Goal: Task Accomplishment & Management: Use online tool/utility

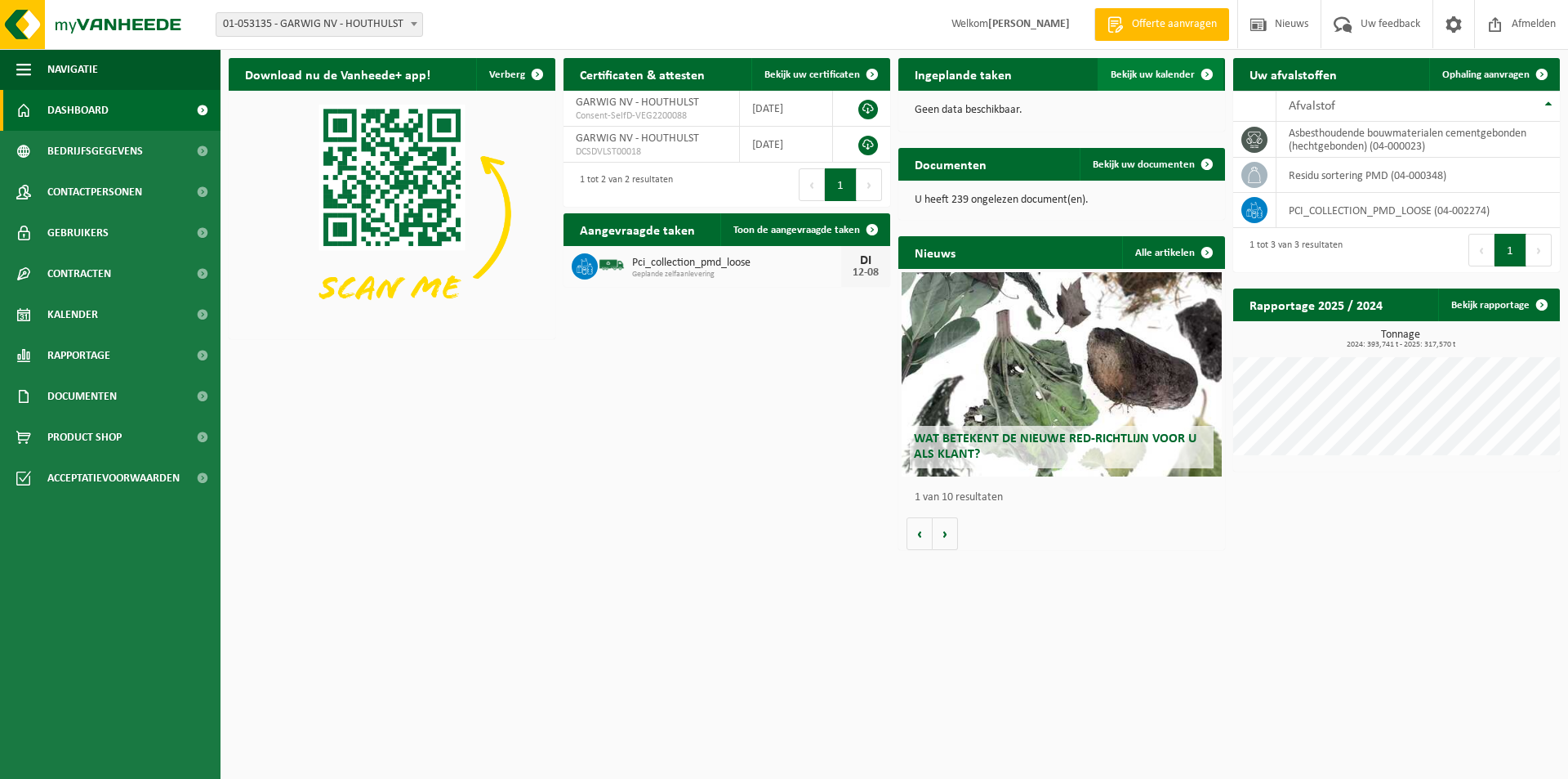
click at [1148, 63] on link "Bekijk uw kalender" at bounding box center [1160, 74] width 126 height 33
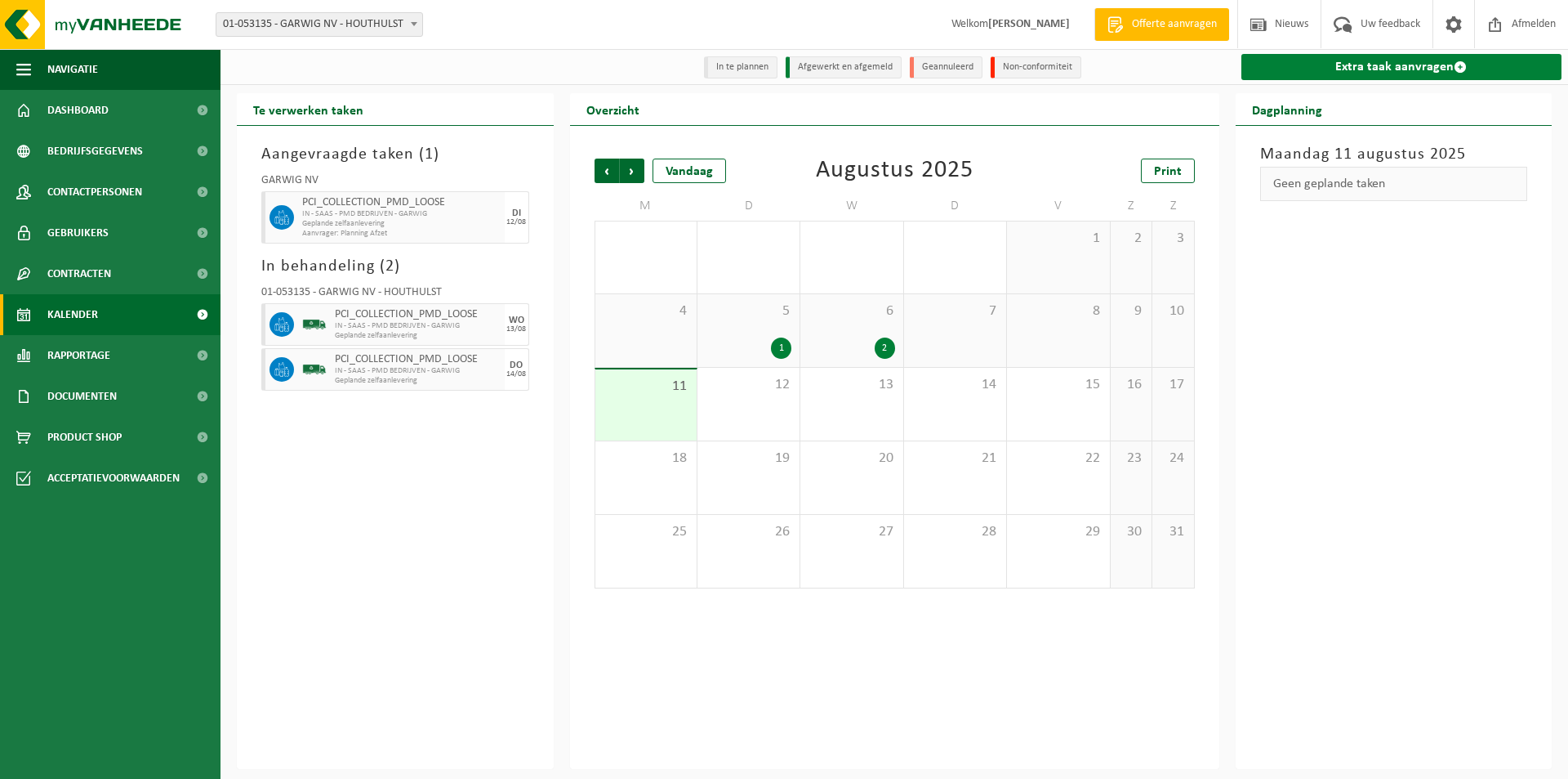
click at [1330, 70] on link "Extra taak aanvragen" at bounding box center [1402, 67] width 321 height 26
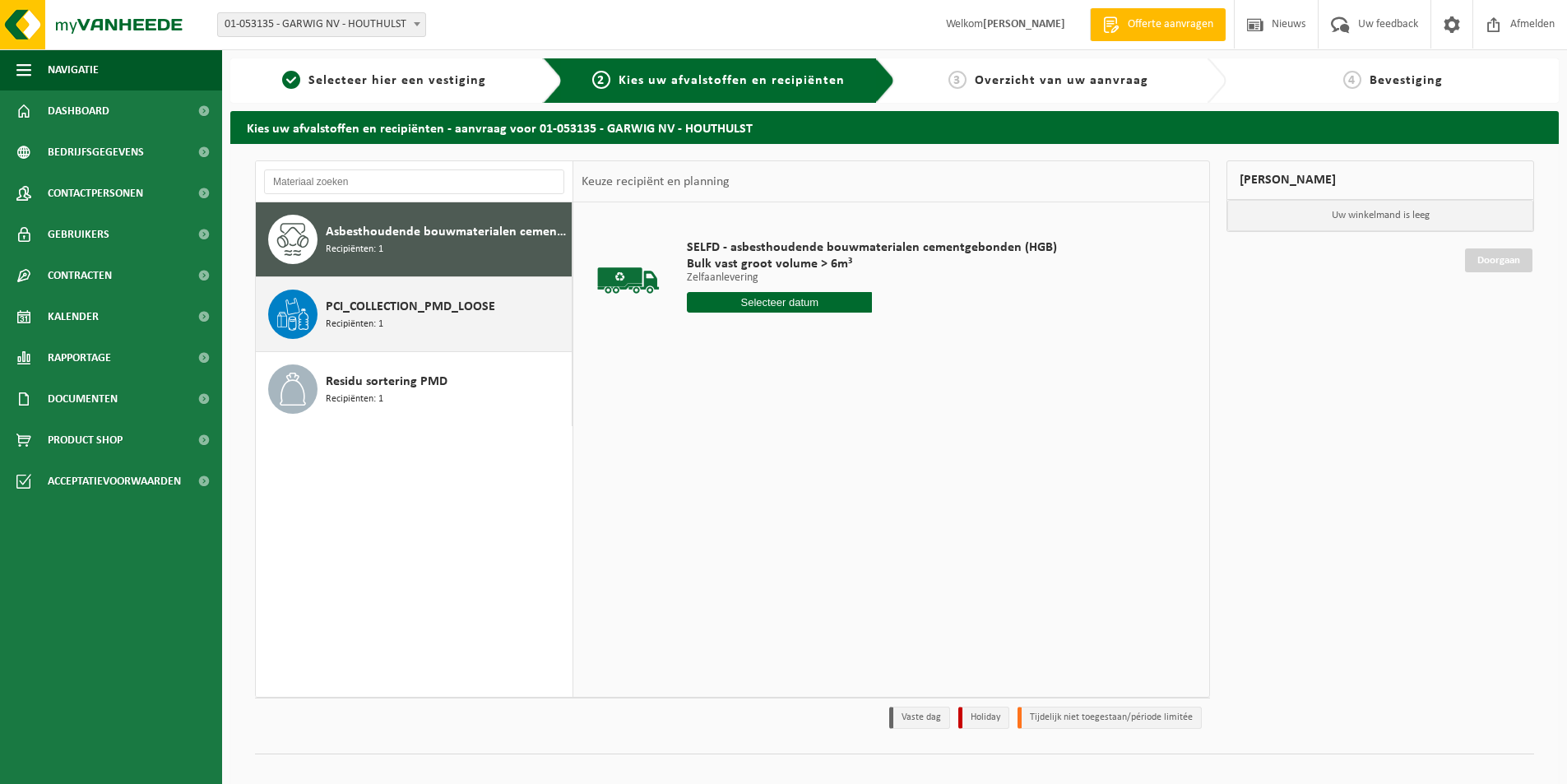
click at [398, 313] on span "PCI_COLLECTION_PMD_LOOSE" at bounding box center [410, 307] width 170 height 20
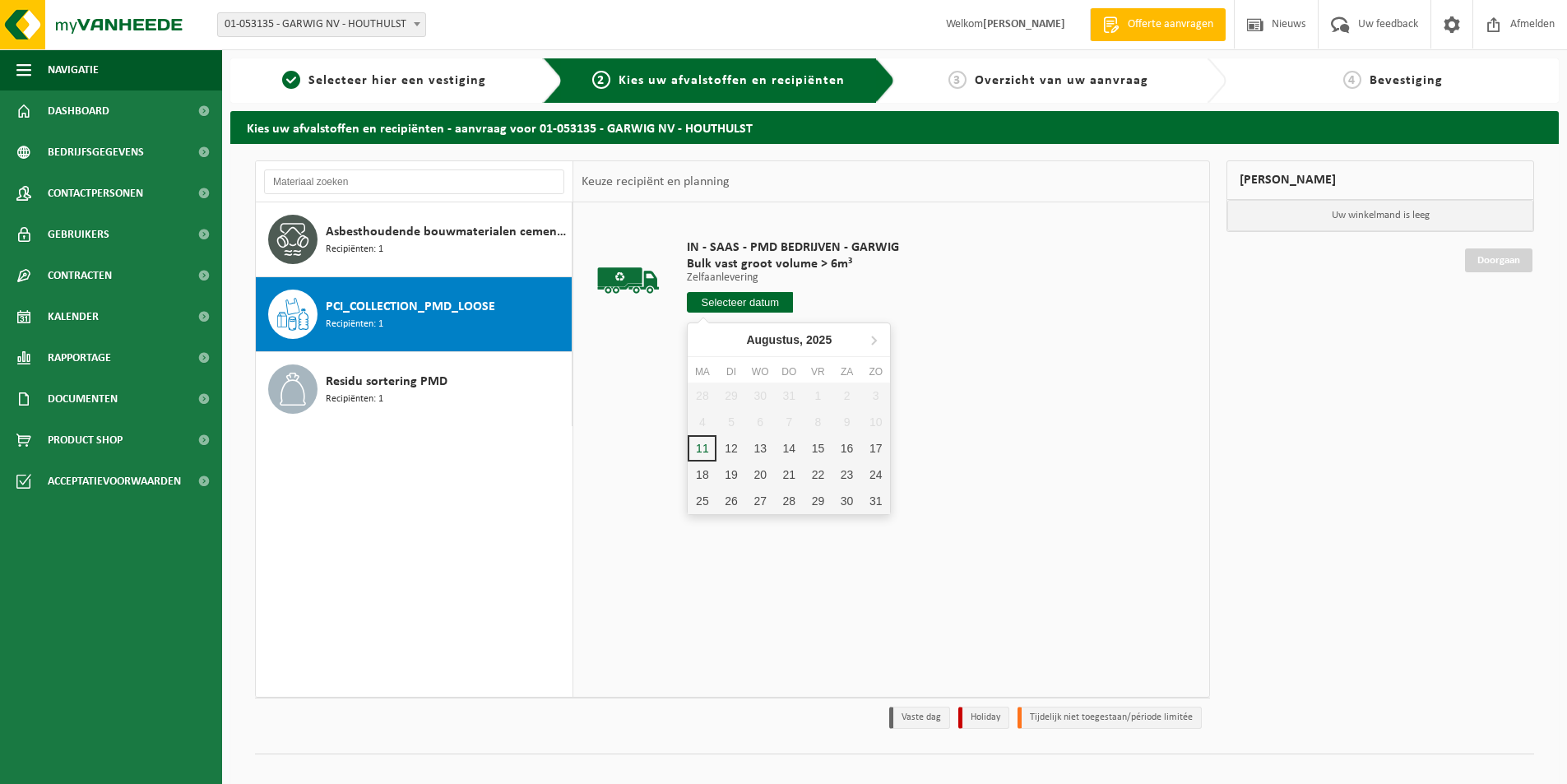
click at [743, 299] on input "text" at bounding box center [739, 302] width 106 height 21
click at [741, 446] on div "12" at bounding box center [731, 448] width 29 height 26
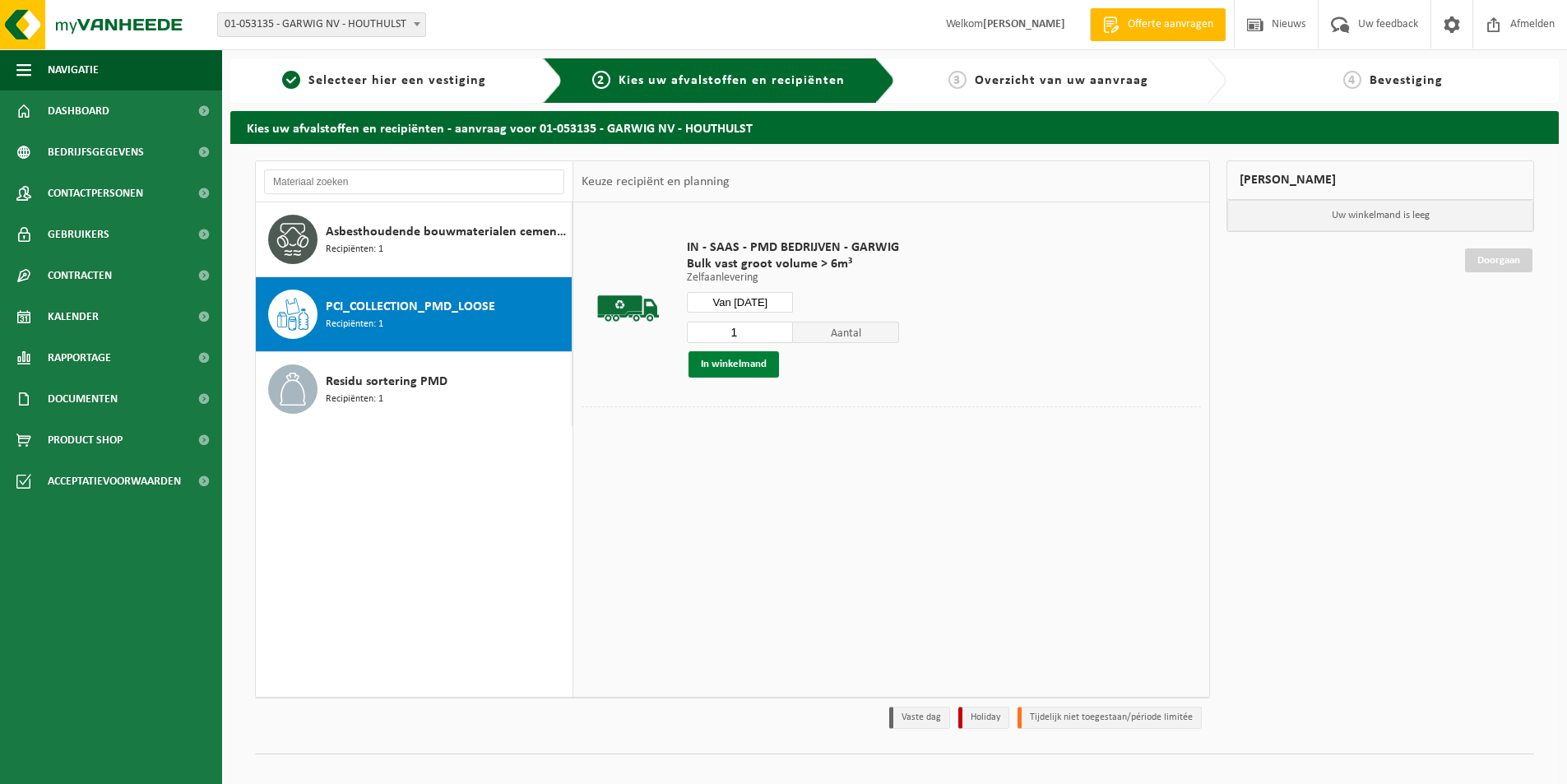
click at [727, 368] on button "In winkelmand" at bounding box center [734, 364] width 90 height 26
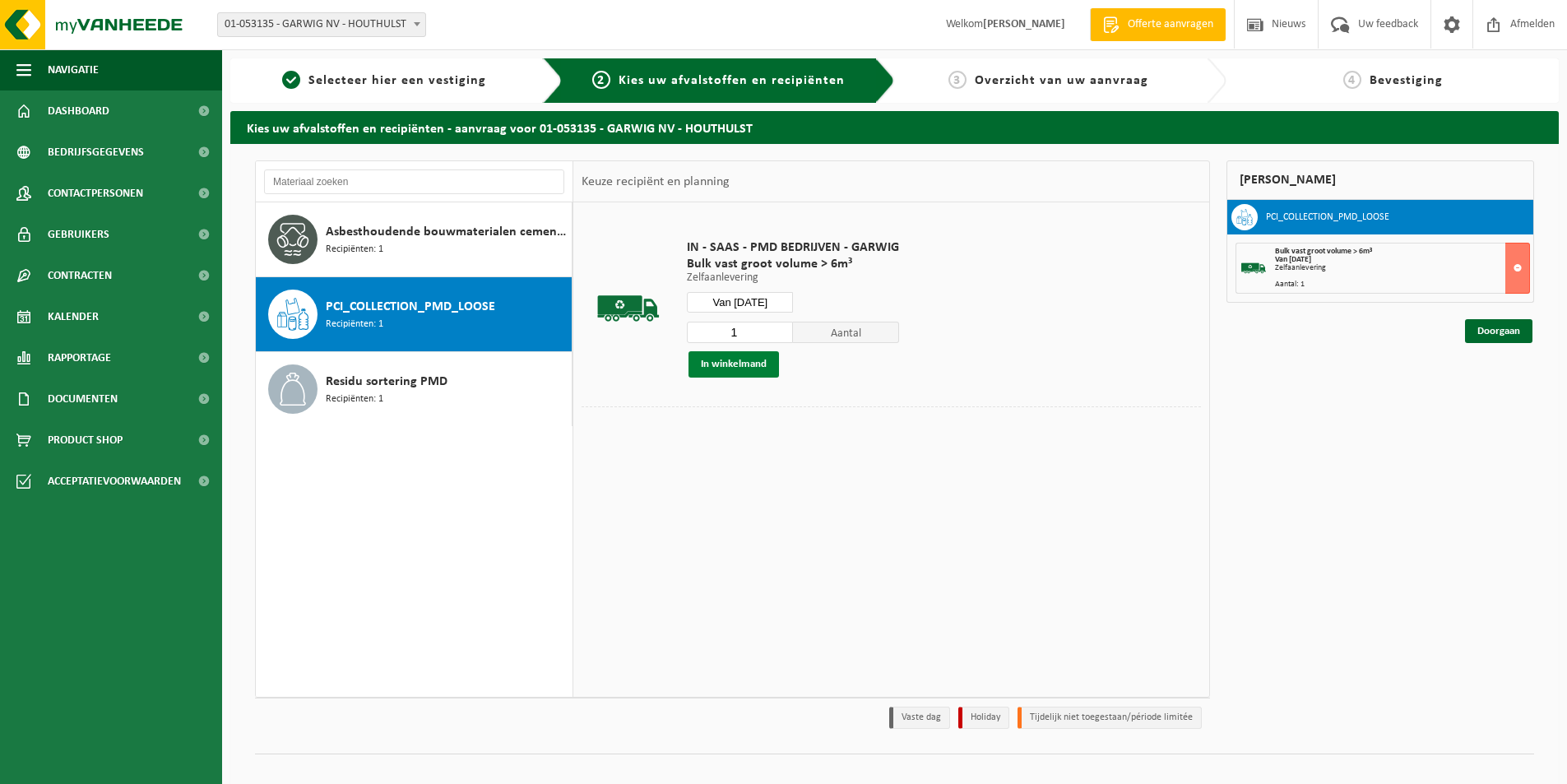
click at [720, 352] on button "In winkelmand" at bounding box center [734, 364] width 90 height 26
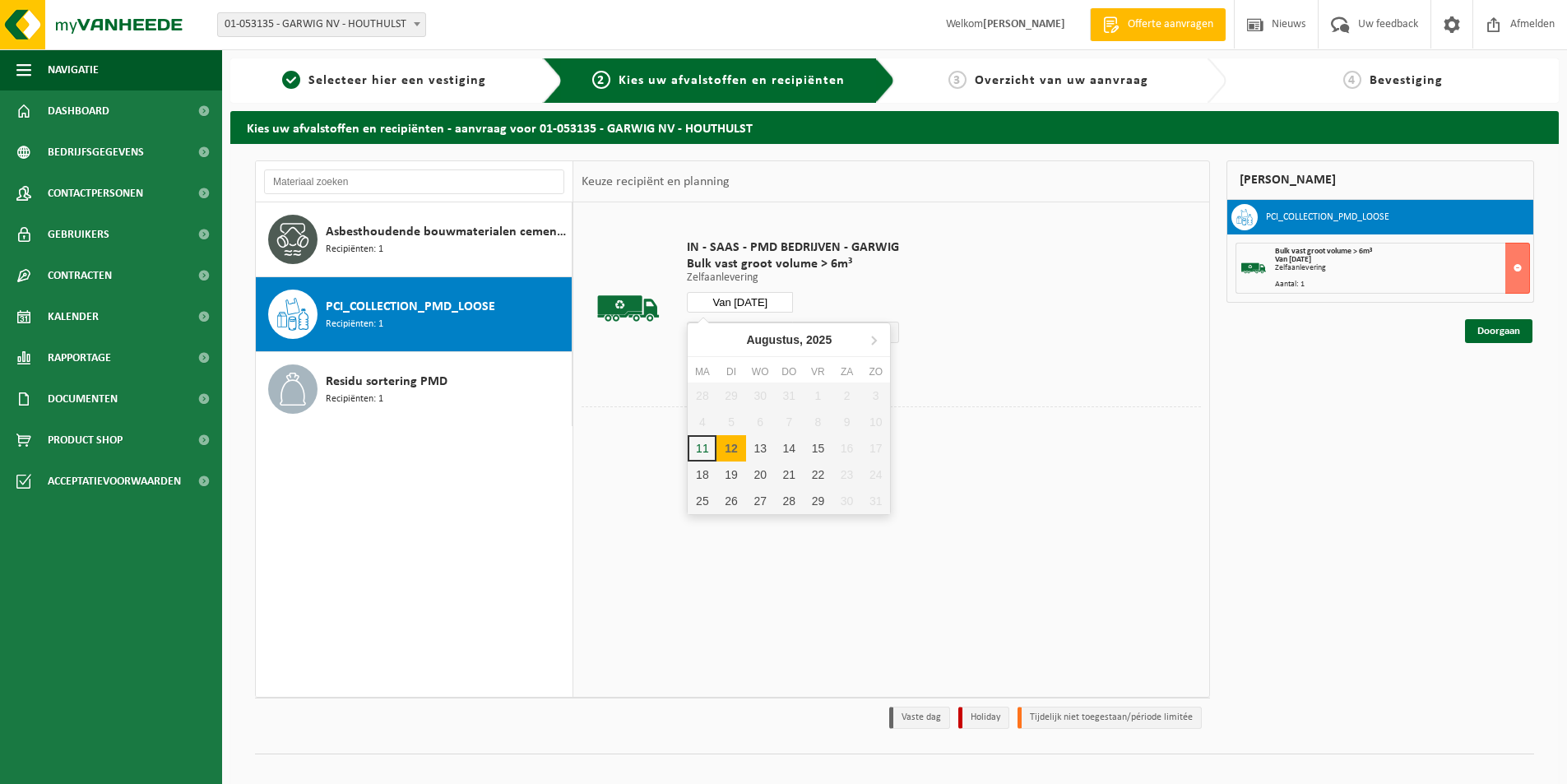
click at [723, 309] on input "Van 2025-08-12" at bounding box center [739, 302] width 106 height 21
click at [767, 448] on div "13" at bounding box center [760, 448] width 29 height 26
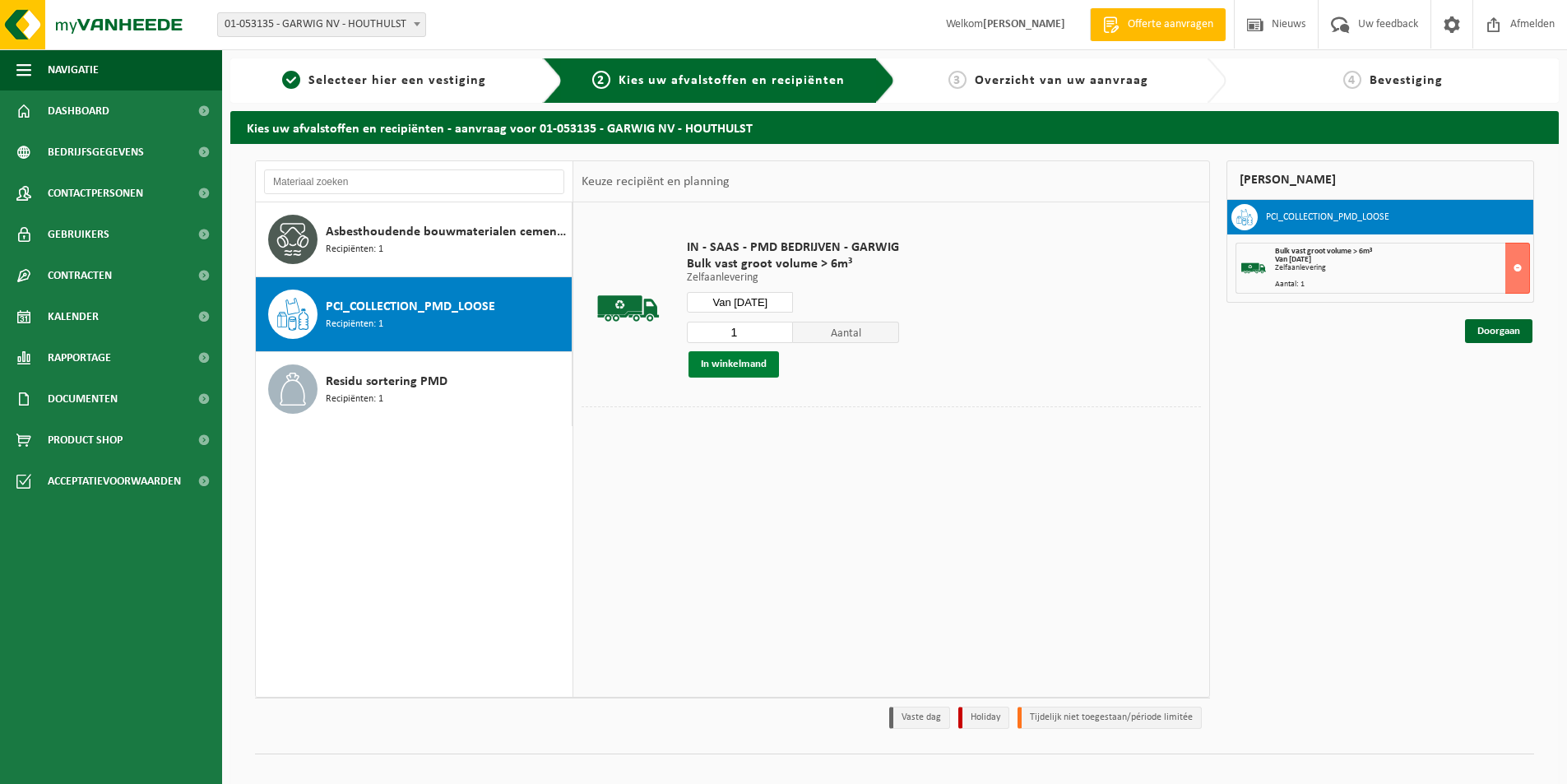
click at [738, 370] on button "In winkelmand" at bounding box center [734, 364] width 90 height 26
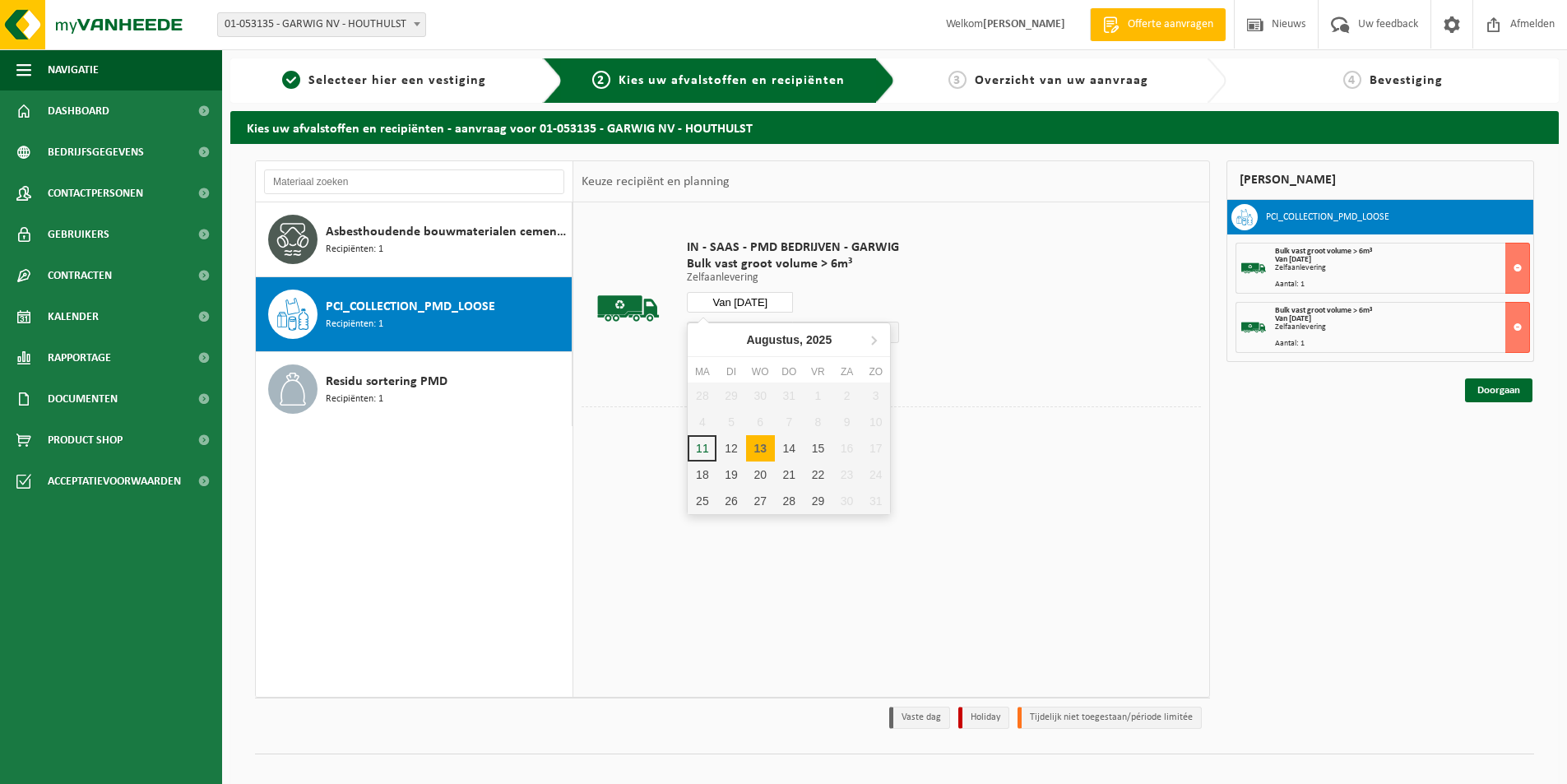
click at [741, 297] on input "Van 2025-08-13" at bounding box center [739, 302] width 106 height 21
click at [791, 442] on div "14" at bounding box center [789, 448] width 29 height 26
type input "Van 2025-08-14"
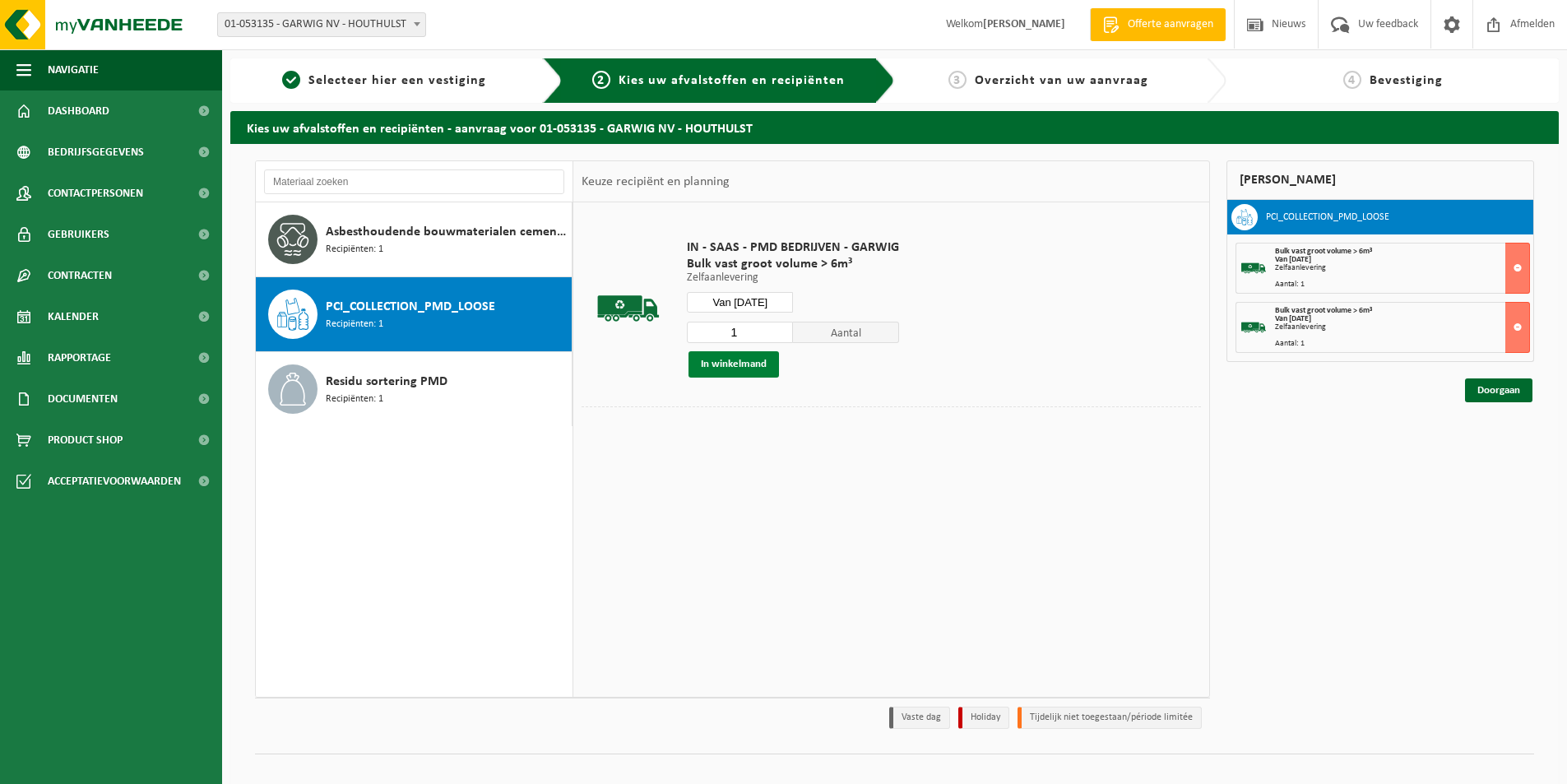
click at [735, 361] on button "In winkelmand" at bounding box center [734, 364] width 90 height 26
click at [1515, 453] on link "Doorgaan" at bounding box center [1499, 448] width 68 height 23
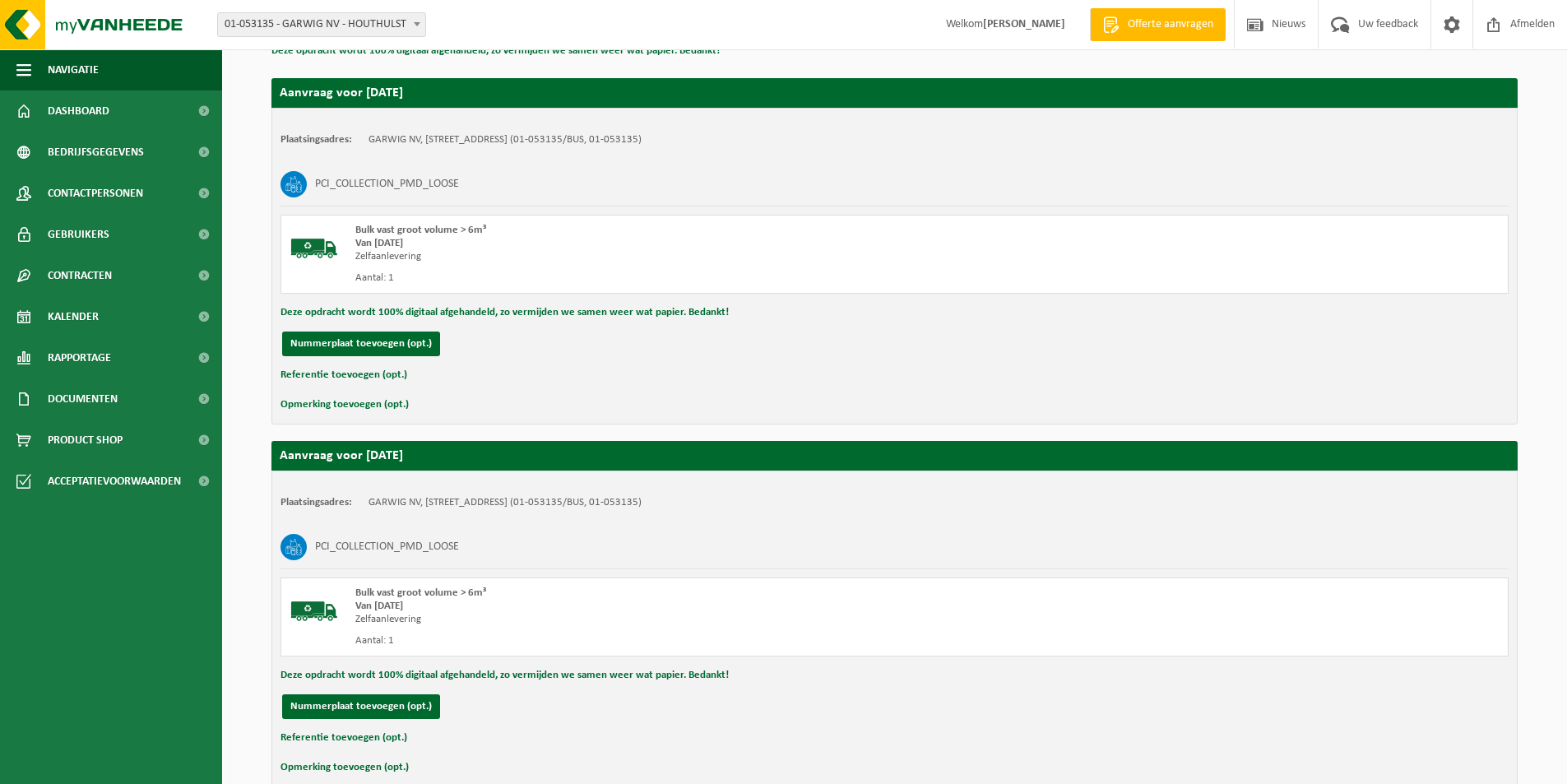
scroll to position [723, 0]
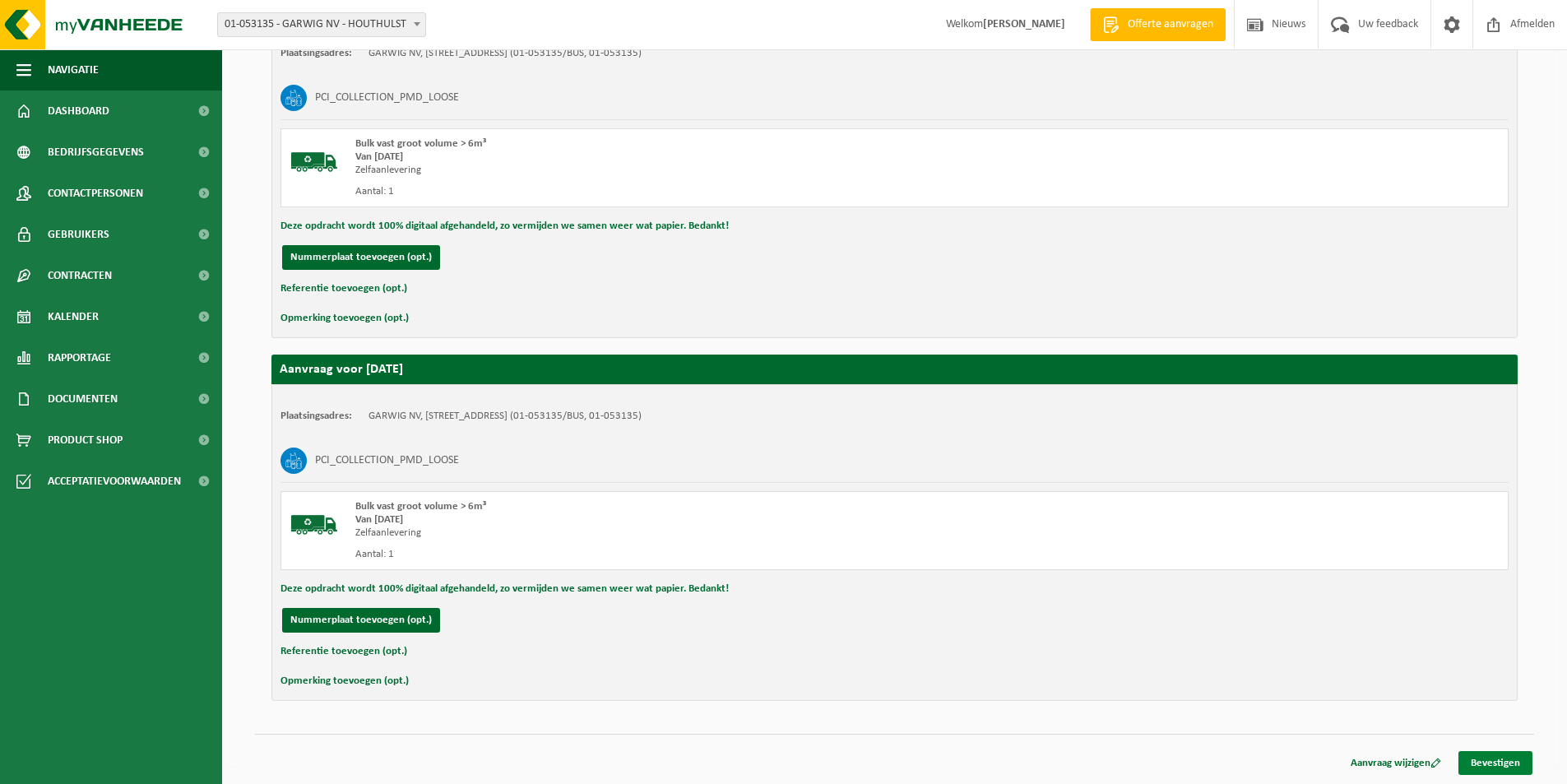
click at [1490, 764] on link "Bevestigen" at bounding box center [1496, 762] width 74 height 23
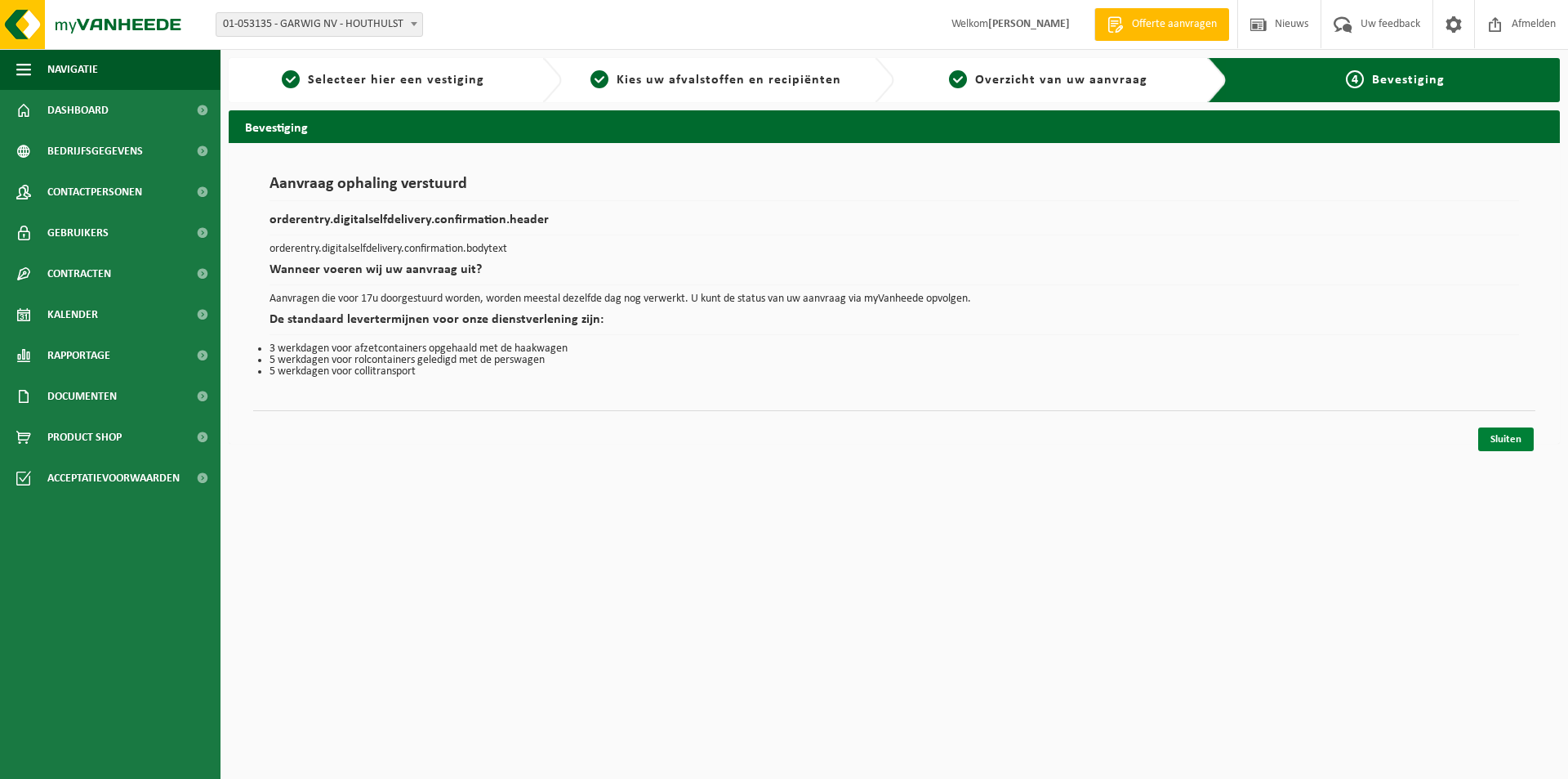
click at [1506, 442] on link "Sluiten" at bounding box center [1507, 439] width 56 height 23
